Goal: Transaction & Acquisition: Purchase product/service

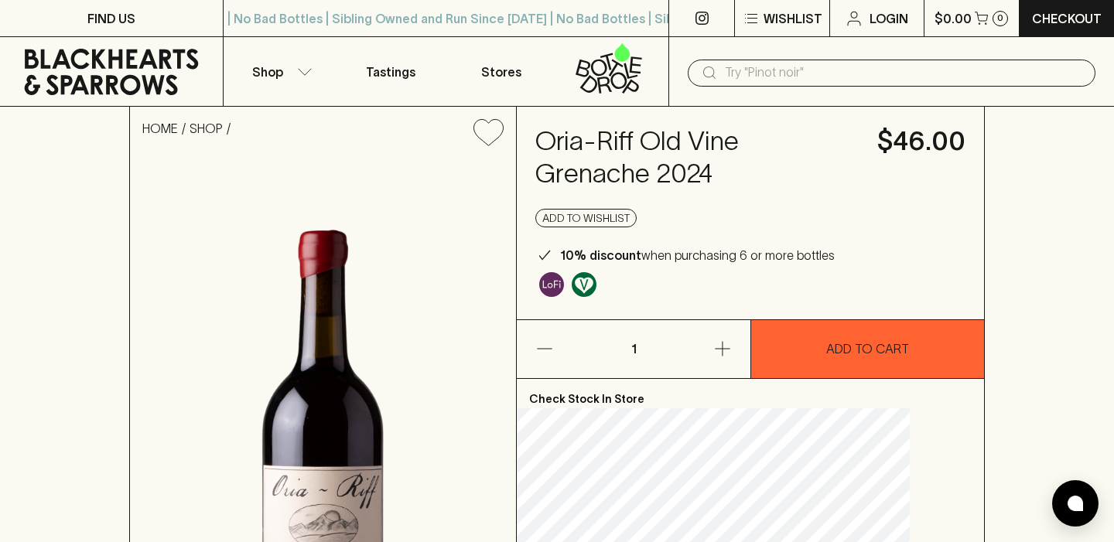
scroll to position [209, 0]
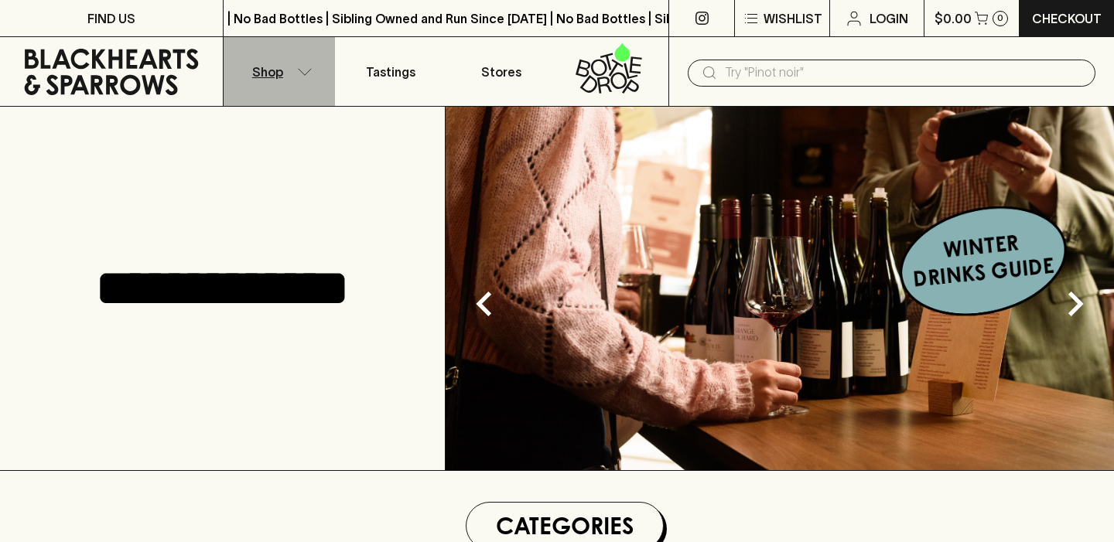
click at [295, 67] on button "Shop" at bounding box center [279, 71] width 111 height 69
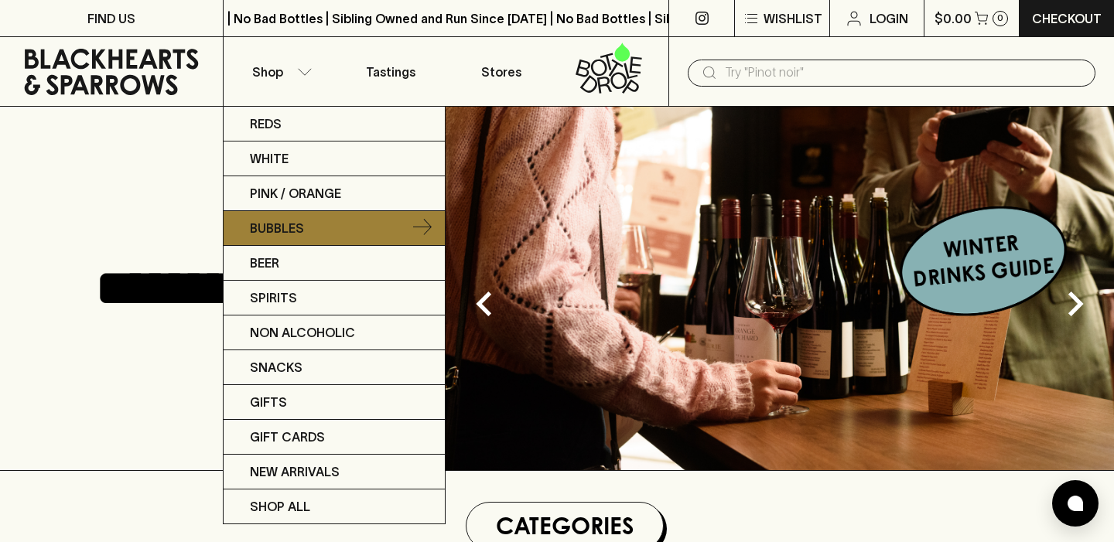
click at [319, 233] on link "Bubbles" at bounding box center [334, 228] width 221 height 35
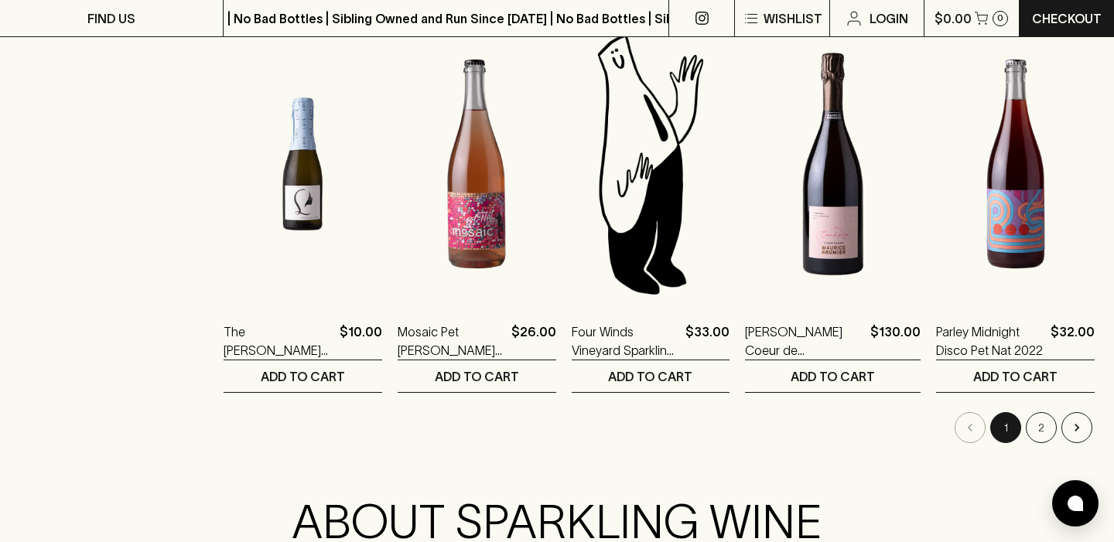
scroll to position [1510, 0]
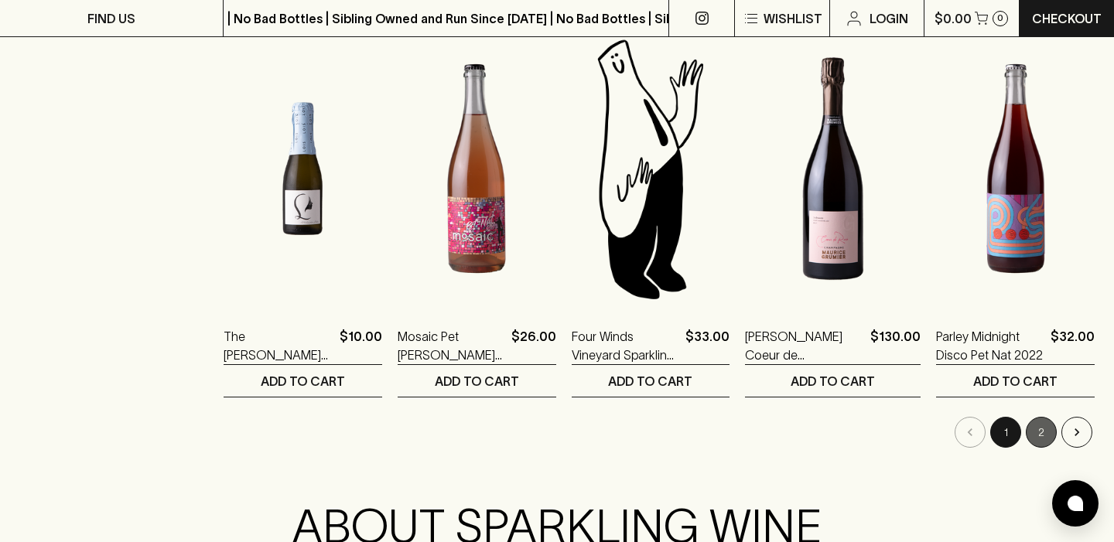
click at [1031, 424] on button "2" at bounding box center [1041, 432] width 31 height 31
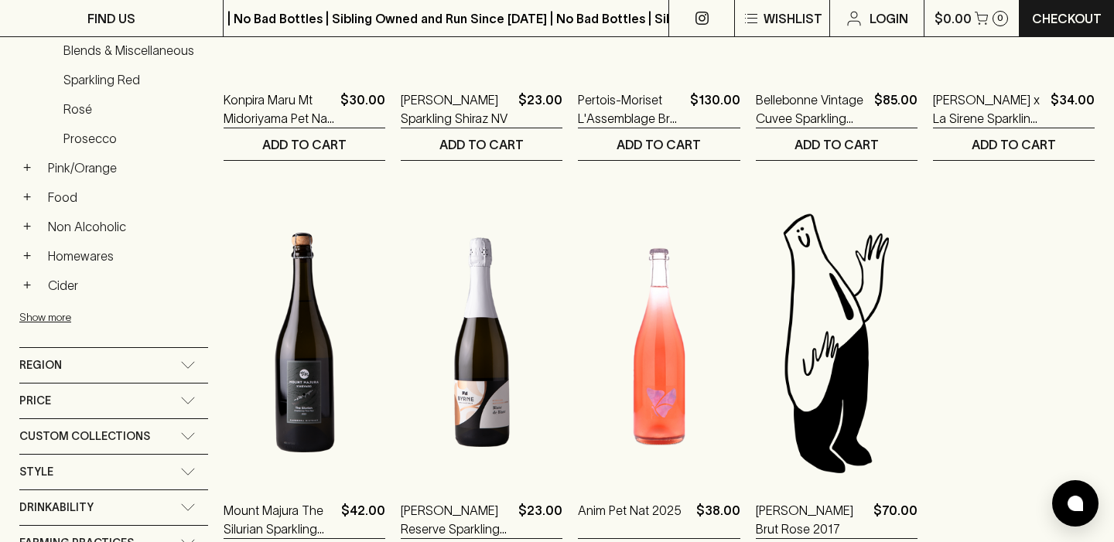
scroll to position [338, 0]
